Goal: Information Seeking & Learning: Check status

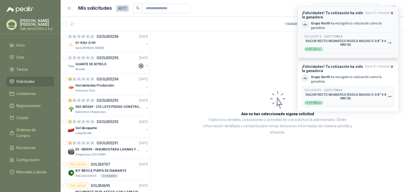
click at [393, 13] on icon "button" at bounding box center [392, 13] width 4 height 4
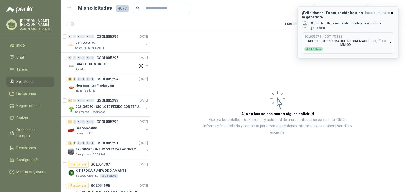
click at [392, 14] on icon "button" at bounding box center [392, 13] width 2 height 2
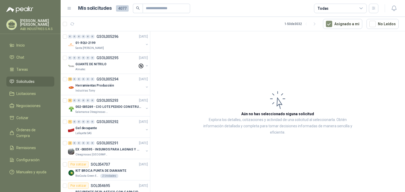
click at [123, 9] on span "4077" at bounding box center [122, 8] width 13 height 6
drag, startPoint x: 103, startPoint y: 148, endPoint x: 104, endPoint y: 144, distance: 4.0
click at [103, 148] on p "EX -000595 - INSUMOS PARA LAGNAS Y OFICINAS PLANTA" at bounding box center [108, 149] width 66 height 5
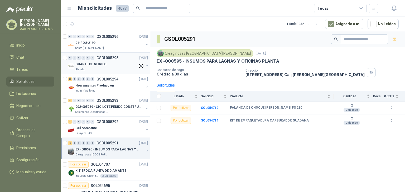
click at [101, 65] on p "GUANTE DE NITRILO" at bounding box center [90, 64] width 31 height 5
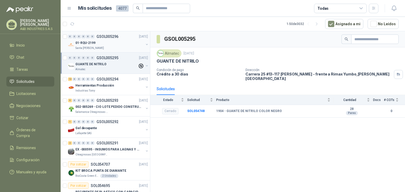
click at [93, 44] on p "01-RQU-2199" at bounding box center [85, 43] width 20 height 5
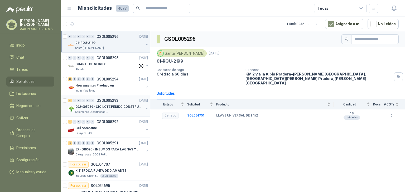
click at [111, 108] on p "002-005269 - CIO LOTE PEDIDO CONSTRUCCION" at bounding box center [108, 107] width 66 height 5
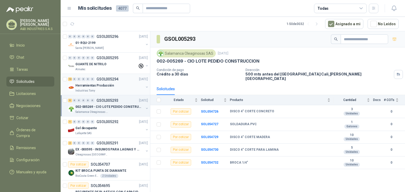
click at [99, 90] on div "Industrias Tomy" at bounding box center [109, 91] width 68 height 4
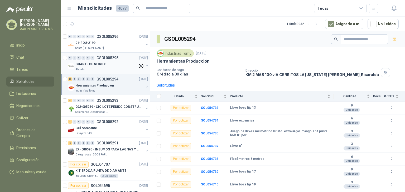
click at [103, 61] on div "GUANTE DE NITRILO" at bounding box center [106, 64] width 62 height 6
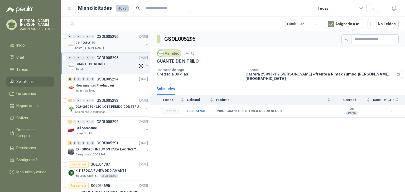
click at [113, 43] on div "01-RQU-2199" at bounding box center [109, 43] width 68 height 6
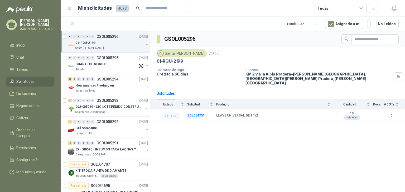
click at [173, 132] on div "GSOL005296 [GEOGRAPHIC_DATA][PERSON_NAME] [DATE] 01-RQU-2199 Condición de pago …" at bounding box center [277, 112] width 255 height 163
click at [328, 124] on div "GSOL005296 [GEOGRAPHIC_DATA][PERSON_NAME] [DATE] 01-RQU-2199 Condición de pago …" at bounding box center [277, 112] width 255 height 163
click at [394, 6] on icon "button" at bounding box center [394, 8] width 7 height 7
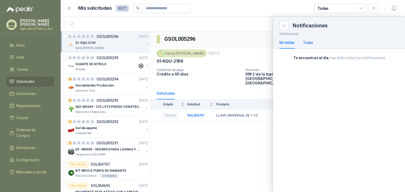
click at [311, 40] on div "Todas" at bounding box center [308, 43] width 10 height 6
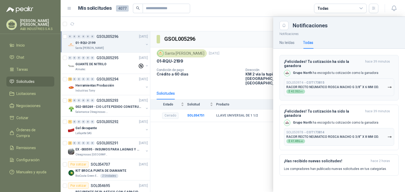
click at [348, 85] on p "RACOR RECTO NEUMATICO ROSCA MACHO G 3/8” X 6 MM OD." at bounding box center [332, 87] width 93 height 4
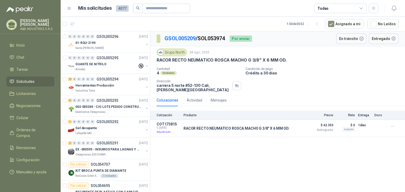
drag, startPoint x: 197, startPoint y: 150, endPoint x: 194, endPoint y: 149, distance: 3.5
click at [197, 151] on div "GSOL005209 / SOL053974 Por enviar En tránsito Entregado Grupo North [DATE] RACO…" at bounding box center [277, 112] width 255 height 163
drag, startPoint x: 190, startPoint y: 99, endPoint x: 187, endPoint y: 100, distance: 3.3
click at [190, 100] on div "Actividad" at bounding box center [195, 101] width 16 height 6
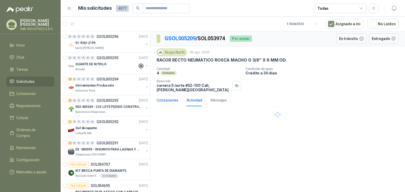
click at [161, 99] on div "Cotizaciones" at bounding box center [168, 101] width 22 height 6
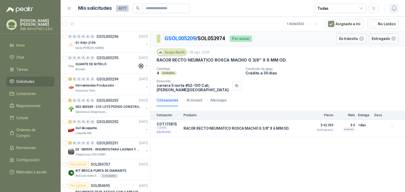
click at [392, 9] on icon "button" at bounding box center [393, 8] width 4 height 5
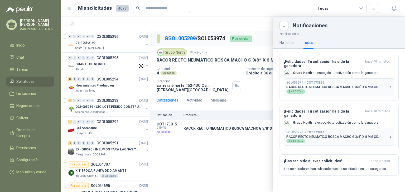
click at [220, 148] on div at bounding box center [233, 105] width 344 height 176
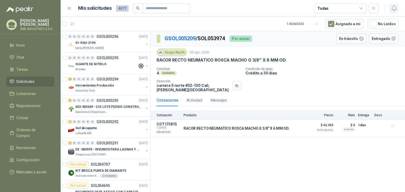
click at [394, 7] on icon "button" at bounding box center [394, 8] width 7 height 7
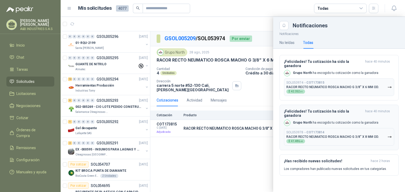
click at [311, 121] on p "Grupo North ha escogido tu cotización como la ganadora" at bounding box center [335, 123] width 85 height 4
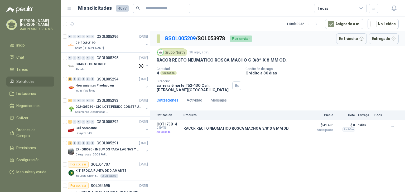
click at [169, 52] on div "Grupo North" at bounding box center [172, 52] width 31 height 8
click at [161, 53] on img at bounding box center [161, 53] width 6 height 6
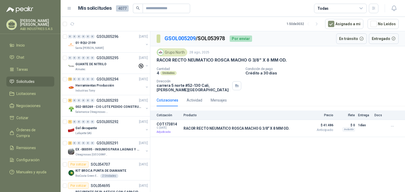
click at [161, 53] on img at bounding box center [161, 53] width 6 height 6
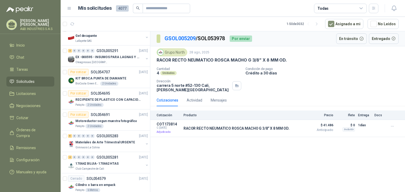
scroll to position [53, 0]
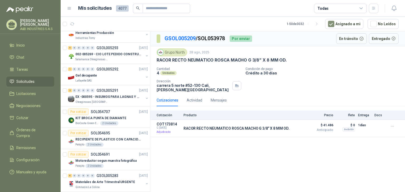
click at [178, 162] on div "GSOL005209 / SOL053978 Por enviar En tránsito Entregado Grupo North [DATE] RACO…" at bounding box center [277, 112] width 255 height 163
click at [167, 129] on div "COT173814 C: [DATE] Adjudicada" at bounding box center [169, 128] width 24 height 13
click at [199, 144] on div "GSOL005209 / SOL053978 Por enviar En tránsito Entregado Grupo North [DATE] RACO…" at bounding box center [277, 112] width 255 height 163
click at [390, 128] on icon "button" at bounding box center [392, 126] width 4 height 4
drag, startPoint x: 326, startPoint y: 128, endPoint x: 327, endPoint y: 134, distance: 6.3
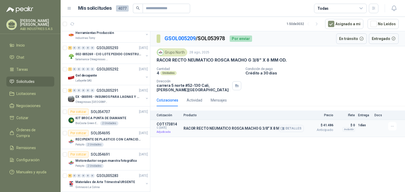
click at [326, 129] on span "Anticipado" at bounding box center [320, 130] width 26 height 3
click at [395, 10] on icon "button" at bounding box center [393, 8] width 4 height 5
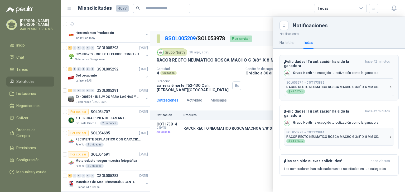
click at [377, 85] on button "SOL053974 → COT173815 RACOR RECTO NEUMATICO ROSCA MACHO G 3/8” X 6 MM OD. $ 42.…" at bounding box center [339, 88] width 110 height 18
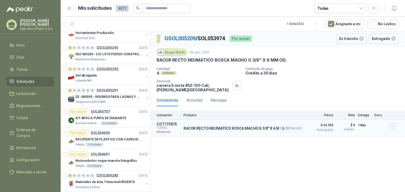
click at [393, 127] on icon "button" at bounding box center [392, 126] width 4 height 4
click at [327, 130] on span "Anticipado" at bounding box center [320, 130] width 26 height 3
click at [323, 66] on div "Grupo North [DATE] RACOR RECTO NEUMATICO ROSCA MACHO G 3/8” X 6 MM OD. Cantidad…" at bounding box center [278, 70] width 242 height 44
click at [264, 89] on div "Cantidad 4 Unidades Condición de pago Crédito a 30 días Dirección [STREET_ADDRE…" at bounding box center [278, 79] width 242 height 25
drag, startPoint x: 169, startPoint y: 150, endPoint x: 163, endPoint y: 147, distance: 6.0
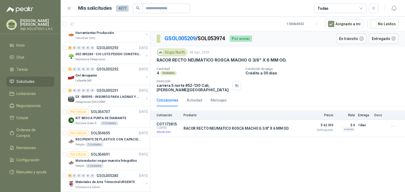
click at [169, 150] on div "GSOL005209 / SOL053974 Por enviar En tránsito Entregado Grupo North [DATE] RACO…" at bounding box center [277, 112] width 255 height 163
click at [285, 95] on div "Cotizaciones Actividad Mensajes" at bounding box center [278, 100] width 242 height 12
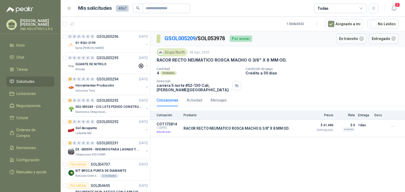
click at [329, 79] on div "Cantidad 4 Unidades Condición de pago Crédito a 30 días Dirección [STREET_ADDRE…" at bounding box center [278, 79] width 242 height 25
click at [395, 7] on span "2" at bounding box center [397, 4] width 6 height 5
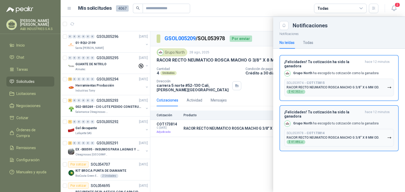
drag, startPoint x: 359, startPoint y: 85, endPoint x: 357, endPoint y: 81, distance: 4.2
click at [359, 86] on p "RACOR RECTO NEUMATICO ROSCA MACHO G 3/8” X 6 MM OD." at bounding box center [332, 88] width 93 height 4
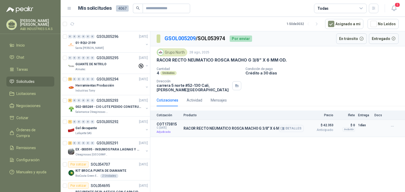
click at [332, 131] on span "Anticipado" at bounding box center [320, 130] width 26 height 3
click at [393, 127] on icon "button" at bounding box center [392, 126] width 4 height 4
click at [370, 144] on div "GSOL005209 / SOL053974 Por enviar En tránsito Entregado Grupo North [DATE] RACO…" at bounding box center [277, 112] width 255 height 163
click at [187, 129] on p "RACOR RECTO NEUMATICO ROSCA MACHO G 3/8” X 6 MM OD." at bounding box center [236, 129] width 106 height 4
click at [215, 93] on div "Grupo North [DATE] RACOR RECTO NEUMATICO ROSCA MACHO G 3/8” X 6 MM OD. Cantidad…" at bounding box center [277, 70] width 255 height 48
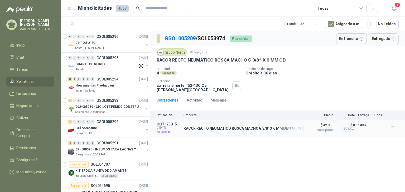
click at [289, 130] on button "Detalles" at bounding box center [291, 128] width 25 height 7
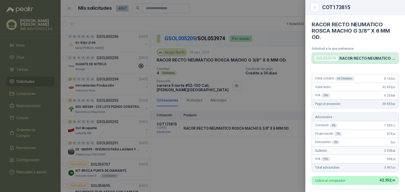
click at [295, 79] on div at bounding box center [202, 96] width 405 height 192
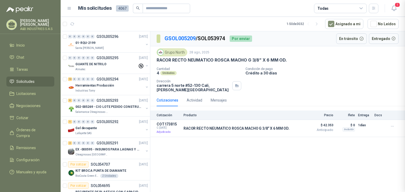
scroll to position [151, 0]
drag, startPoint x: 338, startPoint y: 71, endPoint x: 328, endPoint y: 73, distance: 10.8
click at [338, 71] on p "Crédito a 30 días" at bounding box center [323, 73] width 157 height 4
click at [310, 71] on p "Crédito a 30 días" at bounding box center [323, 73] width 157 height 4
click at [173, 135] on article "COT173815 C: 29/08/2025 Adjudicada RACOR RECTO NEUMATICO ROSCA MACHO G 3/8” X 6…" at bounding box center [277, 128] width 255 height 17
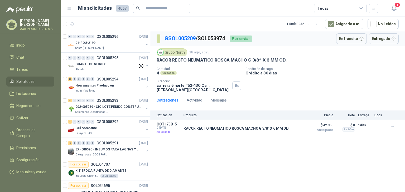
click at [391, 103] on div "Cotizaciones Actividad Mensajes" at bounding box center [278, 100] width 242 height 12
click at [240, 44] on div "GSOL005209 / SOL053974 Por enviar En tránsito Entregado" at bounding box center [277, 38] width 255 height 15
drag, startPoint x: 217, startPoint y: 78, endPoint x: 208, endPoint y: 74, distance: 10.0
click at [217, 78] on div "Cantidad 4 Unidades Condición de pago Crédito a 30 días Dirección [STREET_ADDRE…" at bounding box center [278, 79] width 242 height 25
click at [252, 79] on div "Cantidad 4 Unidades Condición de pago Crédito a 30 días Dirección [STREET_ADDRE…" at bounding box center [278, 79] width 242 height 25
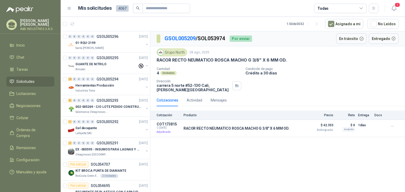
click at [171, 93] on div "Grupo North [DATE] RACOR RECTO NEUMATICO ROSCA MACHO G 3/8” X 6 MM OD. Cantidad…" at bounding box center [277, 70] width 255 height 48
click at [324, 127] on span "$ 42.353" at bounding box center [320, 125] width 26 height 6
click at [231, 128] on p "RACOR RECTO NEUMATICO ROSCA MACHO G 3/8” X 6 MM OD." at bounding box center [236, 129] width 106 height 4
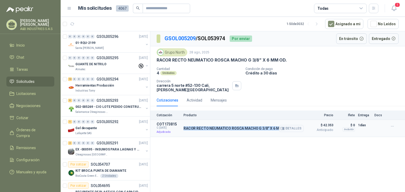
click at [231, 128] on p "RACOR RECTO NEUMATICO ROSCA MACHO G 3/8” X 6 MM OD." at bounding box center [236, 129] width 106 height 4
click at [245, 130] on p "RACOR RECTO NEUMATICO ROSCA MACHO G 3/8” X 6 MM OD." at bounding box center [236, 129] width 106 height 4
click at [220, 157] on div "GSOL005209 / SOL053974 Por enviar En tránsito Entregado Grupo North [DATE] RACO…" at bounding box center [277, 112] width 255 height 163
drag, startPoint x: 226, startPoint y: 146, endPoint x: 216, endPoint y: 129, distance: 19.8
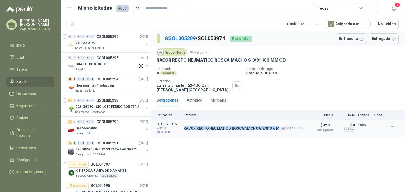
click at [225, 146] on div "GSOL005209 / SOL053974 Por enviar En tránsito Entregado Grupo North [DATE] RACO…" at bounding box center [277, 112] width 255 height 163
click at [289, 129] on button "Detalles" at bounding box center [291, 128] width 25 height 7
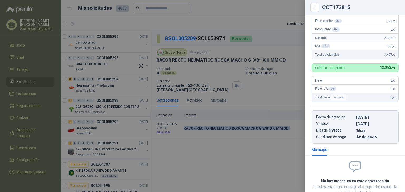
scroll to position [99, 0]
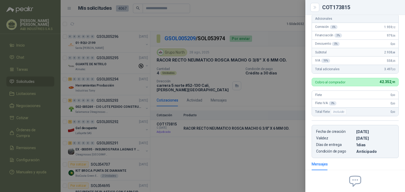
click at [287, 140] on div at bounding box center [202, 96] width 405 height 192
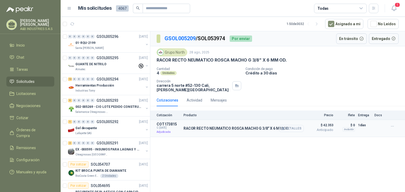
click at [291, 129] on button "Detalles" at bounding box center [291, 128] width 25 height 7
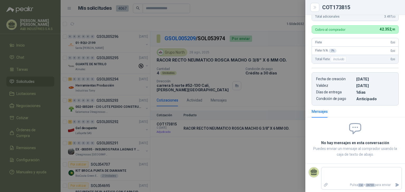
click at [261, 155] on div at bounding box center [202, 96] width 405 height 192
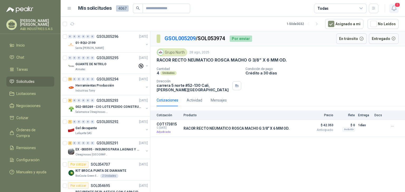
click at [395, 10] on icon "button" at bounding box center [393, 8] width 4 height 5
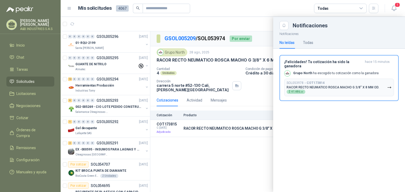
click at [258, 82] on div at bounding box center [233, 105] width 344 height 176
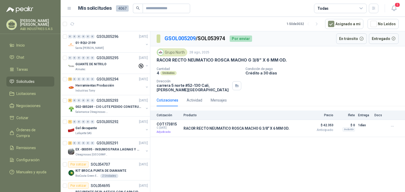
click at [263, 84] on div "Cantidad 4 Unidades Condición de pago Crédito a 30 días Dirección [STREET_ADDRE…" at bounding box center [278, 79] width 242 height 25
drag, startPoint x: 299, startPoint y: 153, endPoint x: 297, endPoint y: 151, distance: 3.3
click at [299, 153] on div "GSOL005209 / SOL053974 Por enviar En tránsito Entregado Grupo North [DATE] RACO…" at bounding box center [277, 112] width 255 height 163
click at [396, 11] on icon "button" at bounding box center [394, 8] width 7 height 7
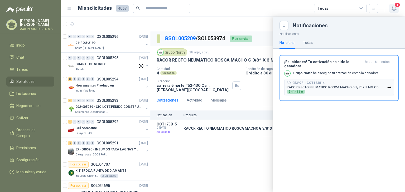
click at [396, 11] on icon "button" at bounding box center [394, 8] width 7 height 7
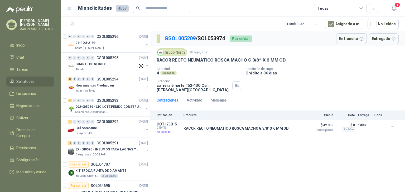
click at [339, 79] on div "Cantidad 4 Unidades Condición de pago Crédito a 30 días Dirección [STREET_ADDRE…" at bounding box center [278, 79] width 242 height 25
click at [343, 88] on div "Cantidad 4 Unidades Condición de pago Crédito a 30 días Dirección [STREET_ADDRE…" at bounding box center [278, 79] width 242 height 25
click at [318, 146] on div "GSOL005209 / SOL053974 Por enviar En tránsito Entregado Grupo North [DATE] RACO…" at bounding box center [277, 112] width 255 height 163
click at [294, 127] on button "Detalles" at bounding box center [291, 128] width 25 height 7
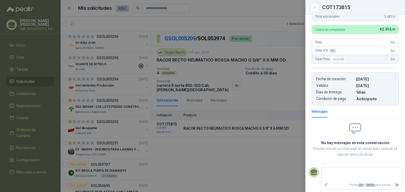
click at [288, 147] on div at bounding box center [202, 96] width 405 height 192
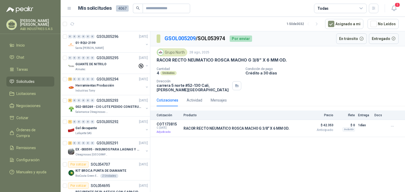
click at [225, 58] on p "RACOR RECTO NEUMATICO ROSCA MACHO G 3/8” X 6 MM OD." at bounding box center [222, 60] width 130 height 6
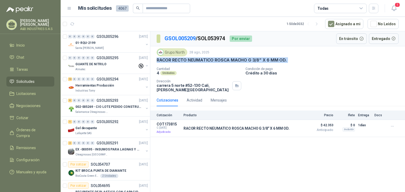
click at [225, 58] on p "RACOR RECTO NEUMATICO ROSCA MACHO G 3/8” X 6 MM OD." at bounding box center [222, 60] width 130 height 6
copy p "RACOR RECTO NEUMATICO ROSCA MACHO G 3/8” X 6 MM OD."
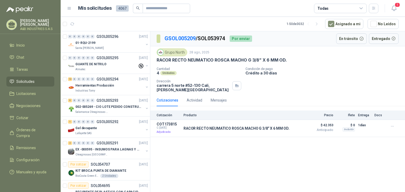
click at [170, 162] on div "GSOL005209 / SOL053974 Por enviar En tránsito Entregado Grupo North [DATE] RACO…" at bounding box center [277, 112] width 255 height 163
click at [179, 154] on div "GSOL005209 / SOL053974 Por enviar En tránsito Entregado Grupo North [DATE] RACO…" at bounding box center [277, 112] width 255 height 163
click at [178, 162] on div "GSOL005209 / SOL053974 Por enviar En tránsito Entregado Grupo North [DATE] RACO…" at bounding box center [277, 112] width 255 height 163
click at [361, 10] on icon at bounding box center [361, 8] width 5 height 5
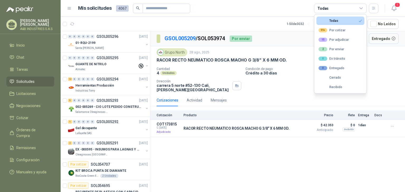
click at [361, 10] on icon at bounding box center [361, 8] width 5 height 5
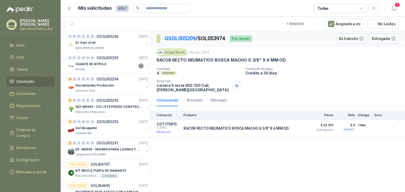
click at [358, 7] on div "Todas" at bounding box center [340, 8] width 53 height 9
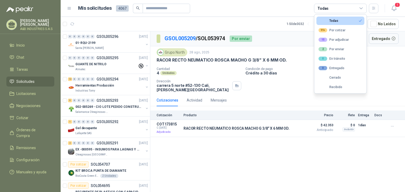
click at [358, 7] on div "Todas" at bounding box center [340, 8] width 53 height 9
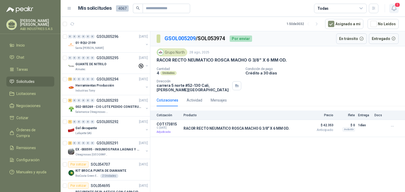
click at [393, 6] on icon "button" at bounding box center [394, 8] width 7 height 7
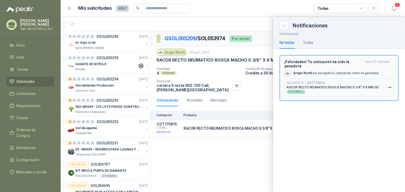
click at [315, 87] on div "SOL053978 → COT173814 RACOR RECTO NEUMATICO ROSCA MACHO G 3/8” X 8 MM OD. $ 41.…" at bounding box center [332, 87] width 93 height 13
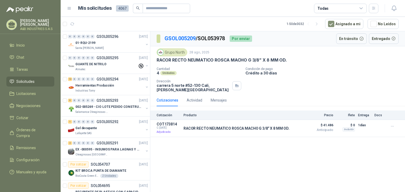
click at [318, 83] on div "Cantidad 4 Unidades Condición de pago Crédito a 30 días Dirección [STREET_ADDRE…" at bounding box center [278, 79] width 242 height 25
click at [313, 93] on div "Grupo North 28 ago, 2025 RACOR RECTO NEUMATICO ROSCA MACHO G 3/8” X 8 MM OD. Ca…" at bounding box center [277, 70] width 255 height 48
click at [393, 127] on icon "button" at bounding box center [392, 127] width 2 height 0
click at [393, 128] on icon "button" at bounding box center [392, 126] width 4 height 4
click at [330, 69] on p "Condición de pago" at bounding box center [323, 69] width 157 height 4
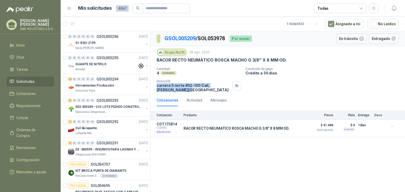
drag, startPoint x: 181, startPoint y: 90, endPoint x: 155, endPoint y: 87, distance: 26.3
click at [155, 87] on div "Grupo North 28 ago, 2025 RACOR RECTO NEUMATICO ROSCA MACHO G 3/8” X 8 MM OD. Ca…" at bounding box center [277, 70] width 255 height 48
copy p "carrera 5 norte #52-130 Cali , Valle del Cauca"
drag, startPoint x: 173, startPoint y: 86, endPoint x: 279, endPoint y: 79, distance: 105.7
click at [284, 78] on div "Cantidad 4 Unidades Condición de pago Crédito a 30 días Dirección [STREET_ADDRE…" at bounding box center [278, 79] width 242 height 25
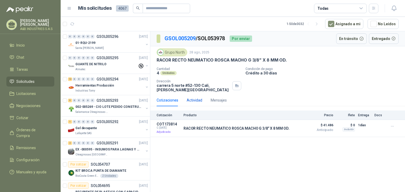
click at [198, 103] on div "Actividad" at bounding box center [195, 101] width 16 height 6
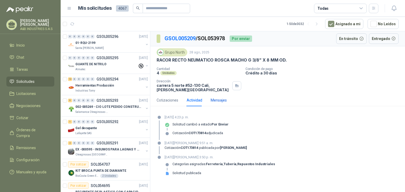
click at [213, 101] on div "Mensajes" at bounding box center [219, 101] width 16 height 6
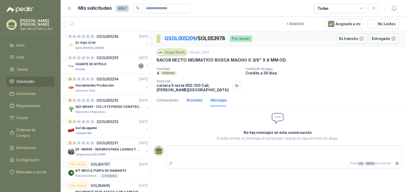
click at [196, 99] on div "Actividad" at bounding box center [195, 101] width 16 height 6
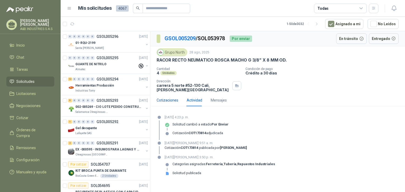
click at [168, 100] on div "Cotizaciones" at bounding box center [168, 101] width 22 height 6
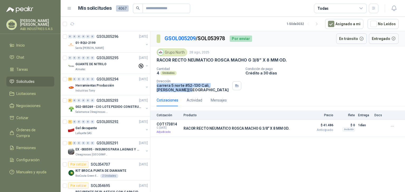
drag, startPoint x: 167, startPoint y: 90, endPoint x: 153, endPoint y: 85, distance: 14.8
click at [153, 85] on div "Grupo North 28 ago, 2025 RACOR RECTO NEUMATICO ROSCA MACHO G 3/8” X 8 MM OD. Ca…" at bounding box center [277, 70] width 255 height 48
copy p "carrera 5 norte #52-130 Cali , Valle del Cauca"
click at [177, 152] on div "GSOL005209 / SOL053978 Por enviar En tránsito Entregado Grupo North 28 ago, 202…" at bounding box center [277, 112] width 255 height 163
click at [222, 148] on div "GSOL005209 / SOL053978 Por enviar En tránsito Entregado Grupo North 28 ago, 202…" at bounding box center [277, 112] width 255 height 163
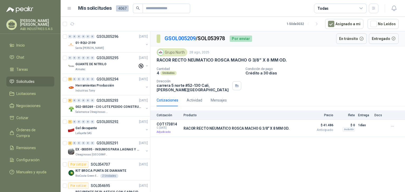
click at [338, 95] on div "Cotizaciones Actividad Mensajes" at bounding box center [278, 100] width 242 height 12
click at [349, 129] on div "Incluido" at bounding box center [348, 130] width 12 height 4
click at [394, 127] on button "button" at bounding box center [392, 126] width 8 height 8
click at [394, 127] on icon "button" at bounding box center [392, 126] width 4 height 4
click at [393, 127] on icon "button" at bounding box center [392, 126] width 4 height 4
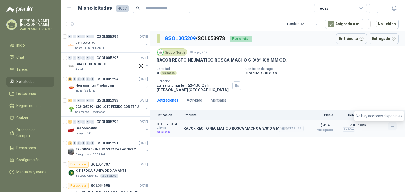
click at [392, 127] on icon "button" at bounding box center [392, 126] width 4 height 4
click at [254, 179] on div "GSOL005209 / SOL053978 Por enviar En tránsito Entregado Grupo North 28 ago, 202…" at bounding box center [277, 112] width 255 height 163
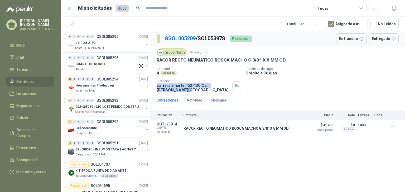
drag, startPoint x: 177, startPoint y: 91, endPoint x: 156, endPoint y: 86, distance: 21.8
click at [156, 86] on div "Grupo North 28 ago, 2025 RACOR RECTO NEUMATICO ROSCA MACHO G 3/8” X 8 MM OD. Ca…" at bounding box center [277, 70] width 255 height 48
copy p "carrera 5 norte #52-130 Cali , Valle del Cauca"
click at [392, 7] on icon "button" at bounding box center [394, 8] width 7 height 7
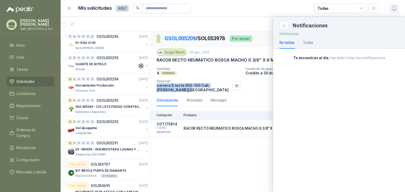
click at [392, 8] on icon "button" at bounding box center [393, 8] width 4 height 5
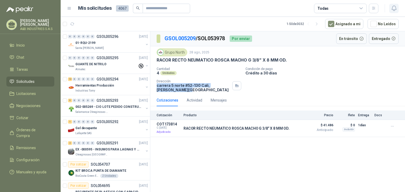
click at [393, 8] on icon "button" at bounding box center [394, 8] width 7 height 7
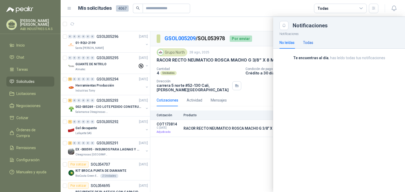
click at [308, 41] on div "Todas" at bounding box center [308, 43] width 10 height 6
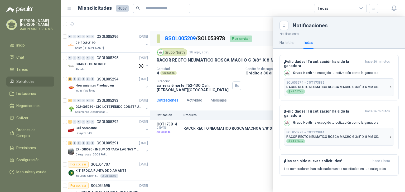
click at [262, 90] on div at bounding box center [233, 105] width 344 height 176
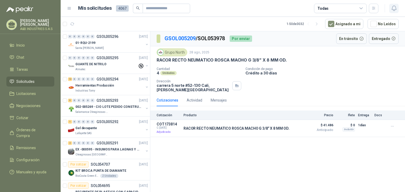
click at [395, 6] on icon "button" at bounding box center [394, 8] width 7 height 7
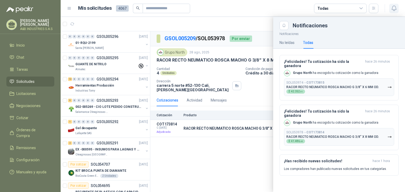
click at [395, 7] on icon "button" at bounding box center [394, 8] width 7 height 7
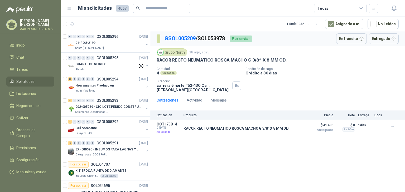
click at [331, 70] on p "Condición de pago" at bounding box center [323, 69] width 157 height 4
click at [394, 10] on icon "button" at bounding box center [393, 8] width 4 height 5
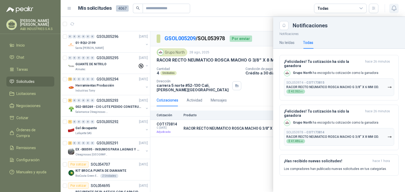
click at [394, 10] on icon "button" at bounding box center [393, 8] width 4 height 5
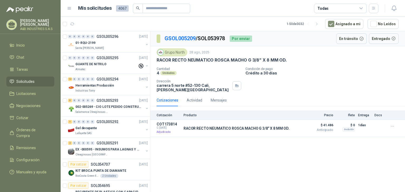
click at [333, 68] on p "Condición de pago" at bounding box center [323, 69] width 157 height 4
click at [312, 71] on p "Crédito a 30 días" at bounding box center [323, 73] width 157 height 4
click at [399, 10] on header "Mis solicitudes 4067 Todas" at bounding box center [233, 8] width 344 height 17
click at [395, 12] on button "button" at bounding box center [393, 8] width 9 height 9
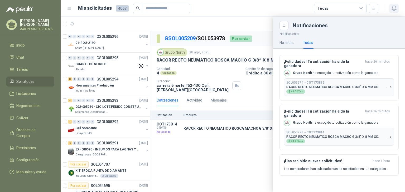
click at [395, 12] on button "button" at bounding box center [393, 8] width 9 height 9
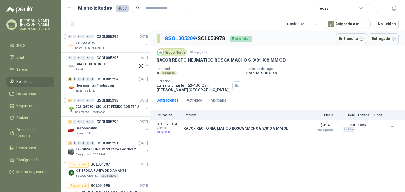
click at [315, 66] on div "Grupo North 28 ago, 2025 RACOR RECTO NEUMATICO ROSCA MACHO G 3/8” X 8 MM OD. Ca…" at bounding box center [278, 70] width 242 height 44
click at [332, 75] on div "Cantidad 4 Unidades Condición de pago Crédito a 30 días Dirección [STREET_ADDRE…" at bounding box center [278, 79] width 242 height 25
click at [393, 8] on icon "button" at bounding box center [394, 8] width 7 height 7
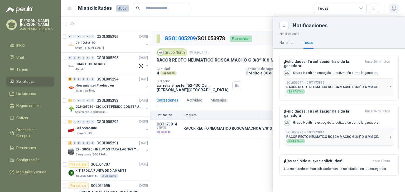
click at [393, 8] on icon "button" at bounding box center [394, 8] width 7 height 7
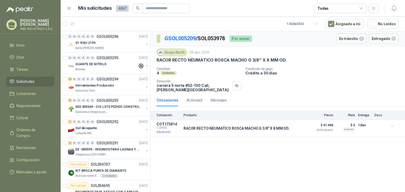
click at [344, 72] on p "Crédito a 30 días" at bounding box center [323, 73] width 157 height 4
click at [395, 11] on icon "button" at bounding box center [394, 8] width 7 height 7
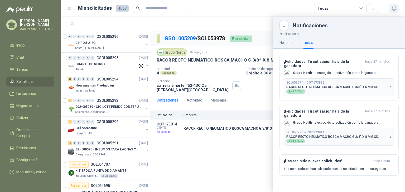
click at [394, 9] on icon "button" at bounding box center [394, 8] width 7 height 7
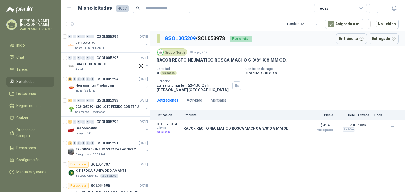
click at [304, 47] on div "Grupo North 28 ago, 2025 RACOR RECTO NEUMATICO ROSCA MACHO G 3/8” X 8 MM OD. Ca…" at bounding box center [277, 70] width 255 height 48
click at [274, 137] on article "COT173814 C: 29/08/2025 Adjudicada RACOR RECTO NEUMATICO ROSCA MACHO G 3/8” X 8…" at bounding box center [277, 128] width 255 height 17
click at [289, 130] on button "Detalles" at bounding box center [291, 128] width 25 height 7
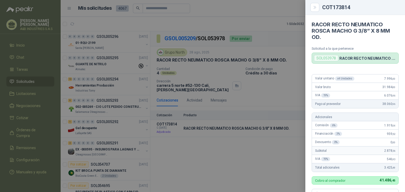
scroll to position [149, 0]
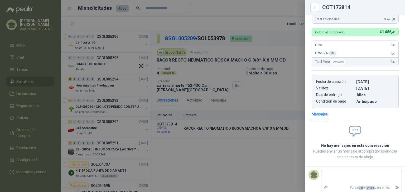
drag, startPoint x: 264, startPoint y: 92, endPoint x: 263, endPoint y: 86, distance: 6.1
click at [264, 92] on div at bounding box center [202, 96] width 405 height 192
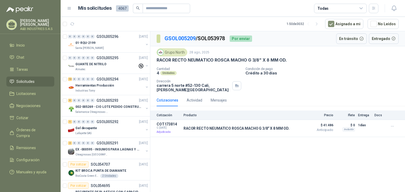
click at [165, 152] on div "GSOL005209 / SOL053978 Por enviar En tránsito Entregado Grupo North 28 ago, 202…" at bounding box center [277, 112] width 255 height 163
click at [312, 75] on p "Crédito a 30 días" at bounding box center [323, 73] width 157 height 4
click at [164, 52] on div "Grupo North" at bounding box center [172, 52] width 31 height 8
click at [194, 68] on p "Cantidad" at bounding box center [199, 69] width 85 height 4
click at [167, 51] on div "Grupo North" at bounding box center [172, 52] width 31 height 8
